Goal: Find specific page/section: Find specific page/section

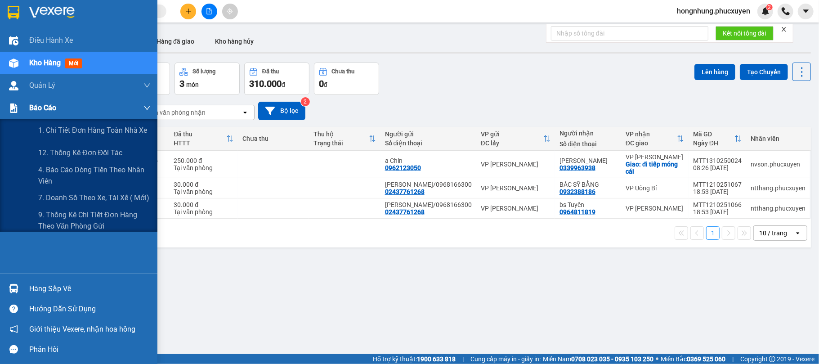
click at [50, 112] on span "Báo cáo" at bounding box center [42, 107] width 27 height 11
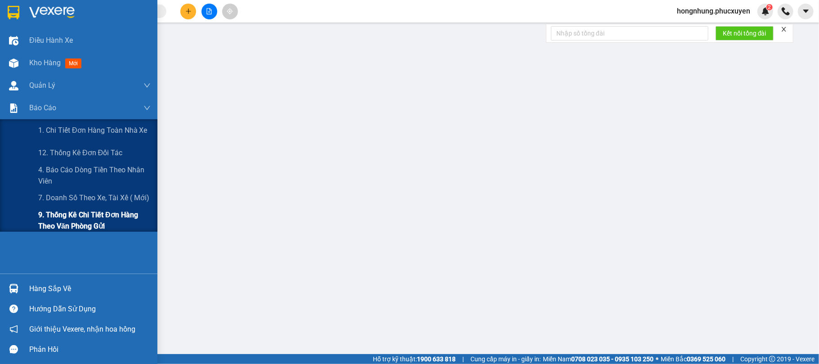
click at [79, 214] on span "9. Thống kê chi tiết đơn hàng theo văn phòng gửi" at bounding box center [94, 220] width 112 height 22
